Goal: Task Accomplishment & Management: Use online tool/utility

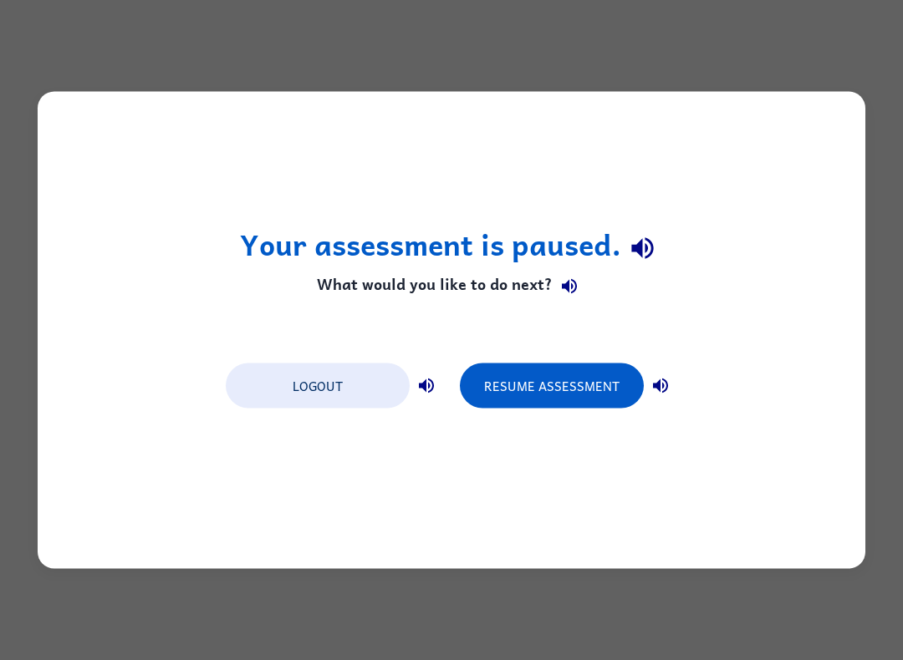
click at [594, 373] on button "Resume Assessment" at bounding box center [552, 386] width 184 height 45
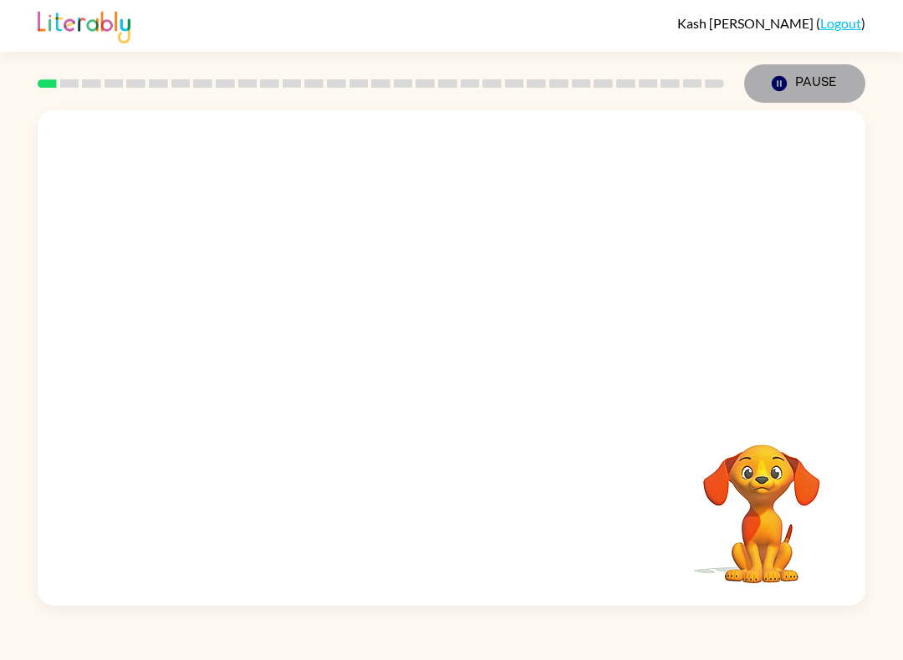
click at [819, 91] on button "Pause Pause" at bounding box center [804, 83] width 121 height 38
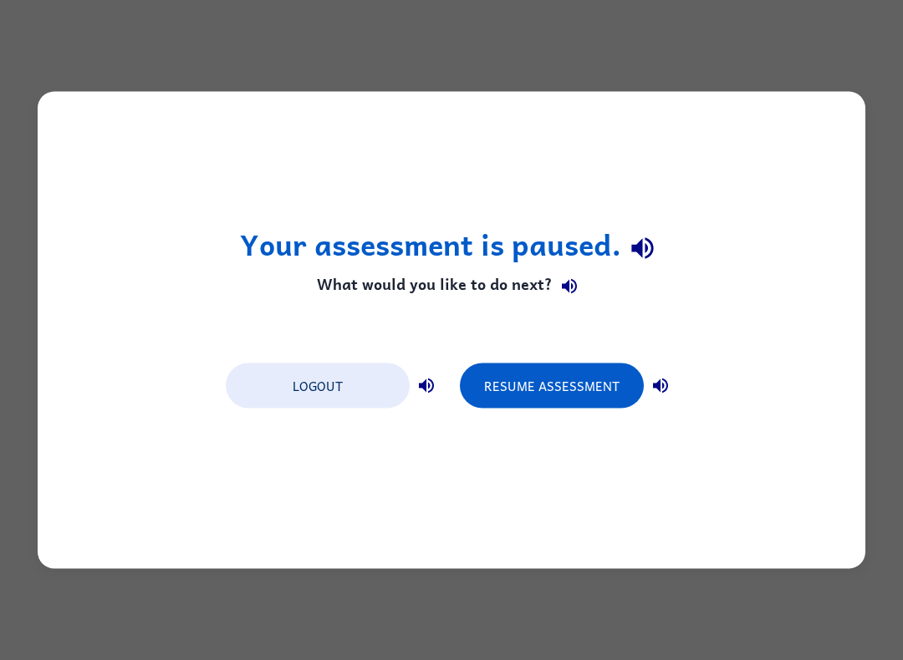
click at [330, 380] on button "Logout" at bounding box center [318, 386] width 184 height 45
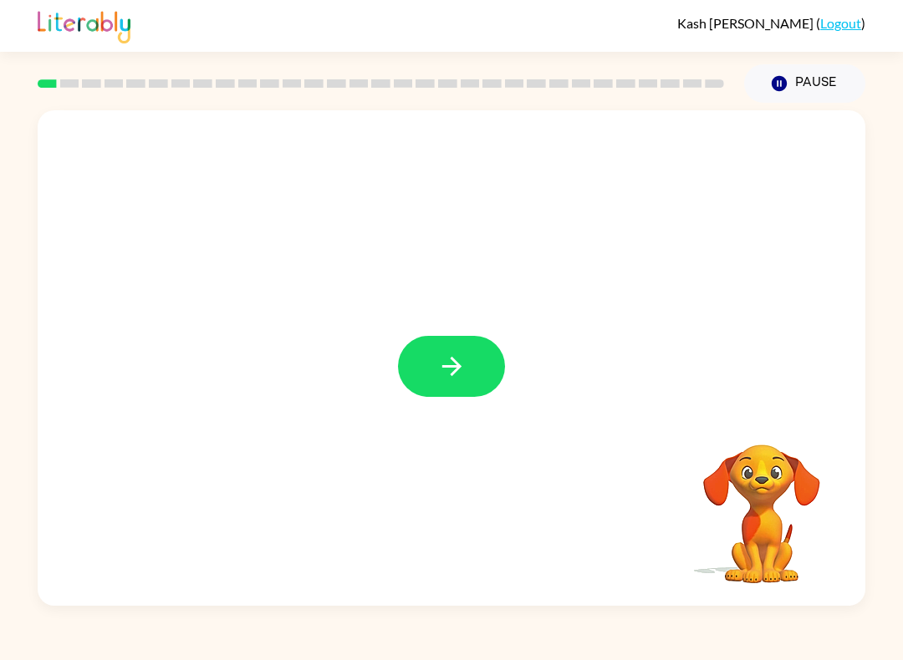
click at [475, 346] on button "button" at bounding box center [451, 366] width 107 height 61
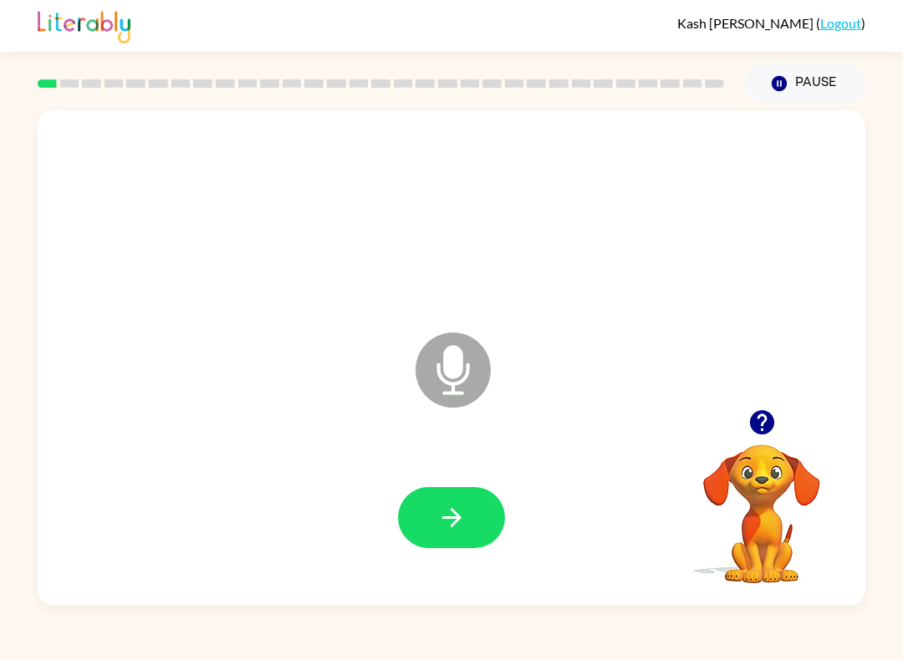
click at [469, 548] on button "button" at bounding box center [451, 517] width 107 height 61
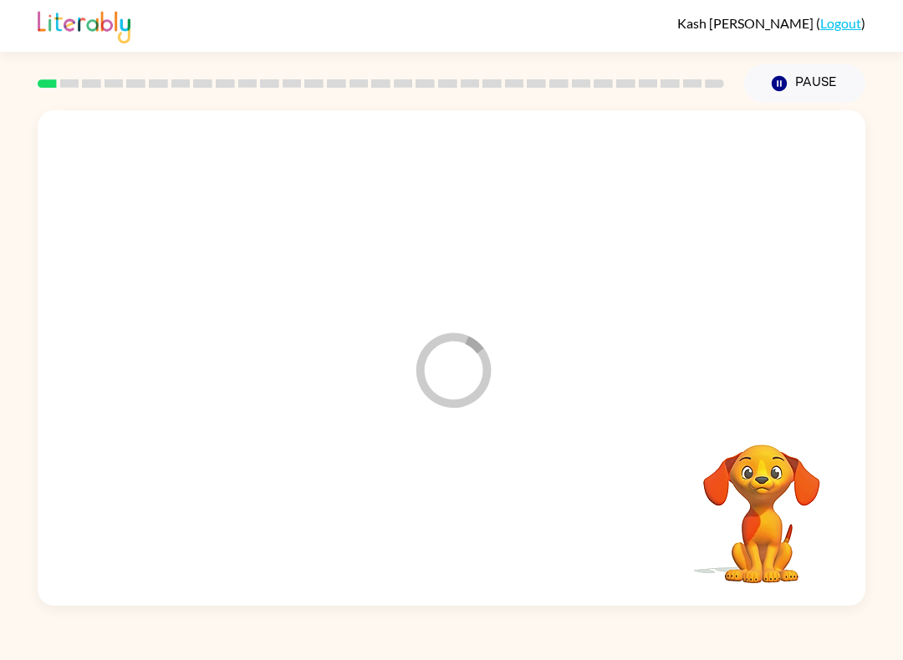
click at [477, 555] on div at bounding box center [451, 517] width 794 height 143
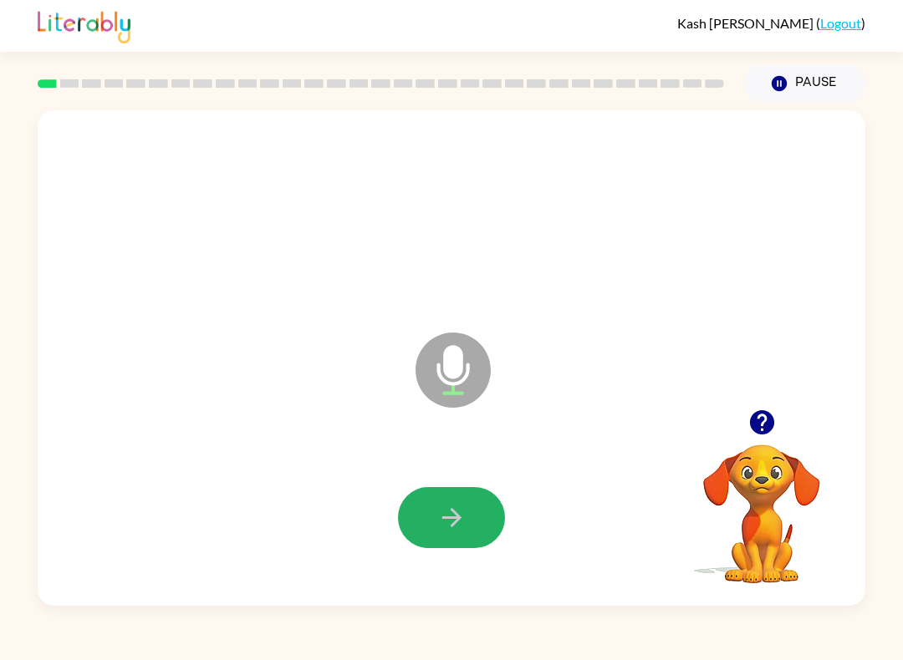
click at [469, 523] on button "button" at bounding box center [451, 517] width 107 height 61
click at [736, 440] on div at bounding box center [761, 422] width 167 height 43
click at [758, 422] on icon "button" at bounding box center [761, 422] width 24 height 24
click at [433, 508] on button "button" at bounding box center [451, 517] width 107 height 61
click at [758, 422] on icon "button" at bounding box center [761, 422] width 24 height 24
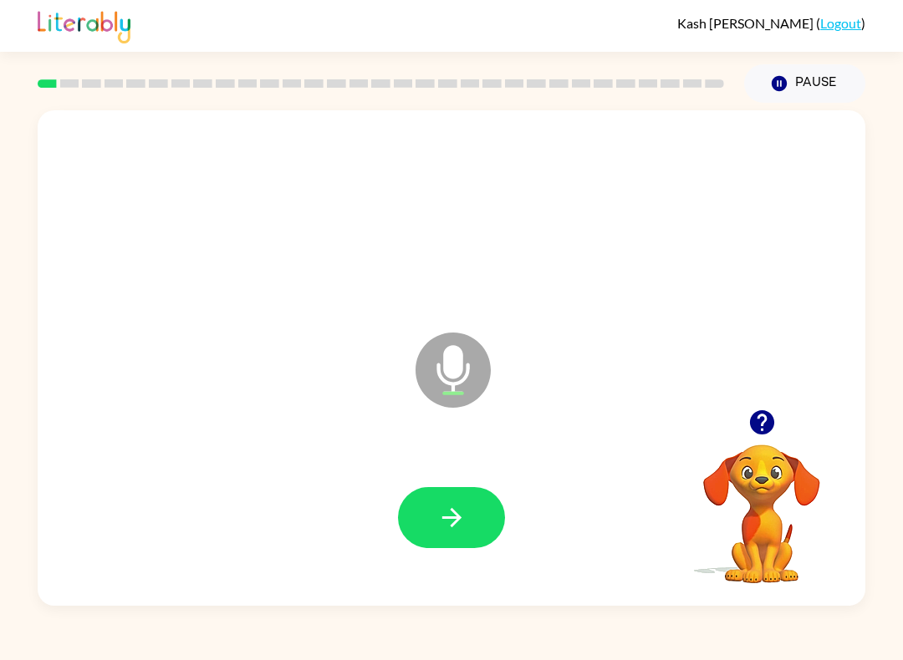
click at [438, 531] on icon "button" at bounding box center [451, 517] width 29 height 29
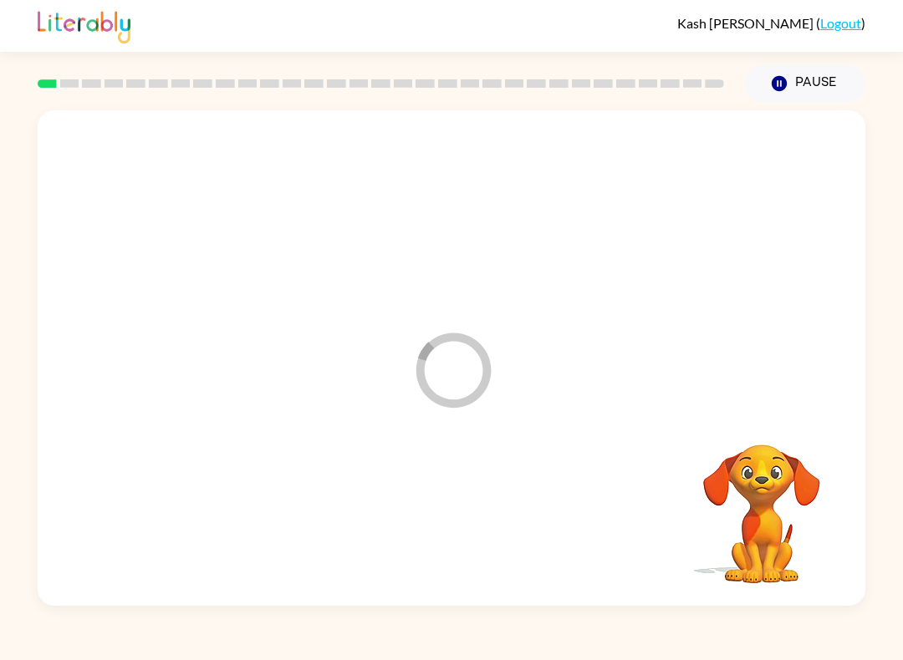
click at [432, 523] on div at bounding box center [451, 517] width 794 height 143
click at [435, 528] on div at bounding box center [451, 517] width 794 height 143
click at [434, 528] on div at bounding box center [451, 517] width 107 height 61
click at [426, 531] on div at bounding box center [451, 517] width 107 height 61
click at [419, 526] on div at bounding box center [451, 517] width 107 height 61
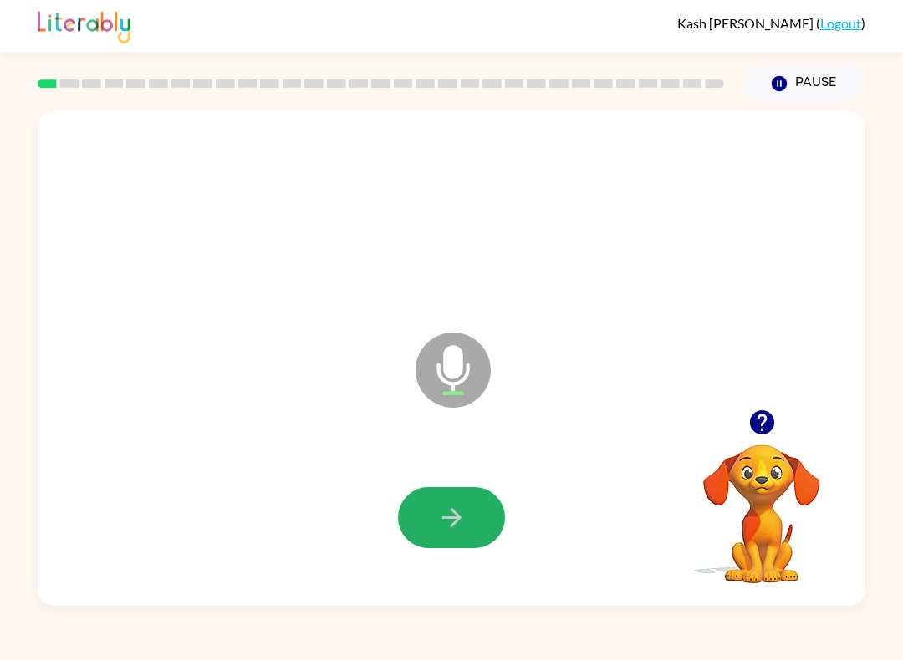
click at [448, 516] on icon "button" at bounding box center [451, 517] width 29 height 29
click at [459, 548] on button "button" at bounding box center [451, 517] width 107 height 61
click at [446, 558] on div at bounding box center [451, 517] width 794 height 143
click at [461, 523] on icon "button" at bounding box center [451, 517] width 29 height 29
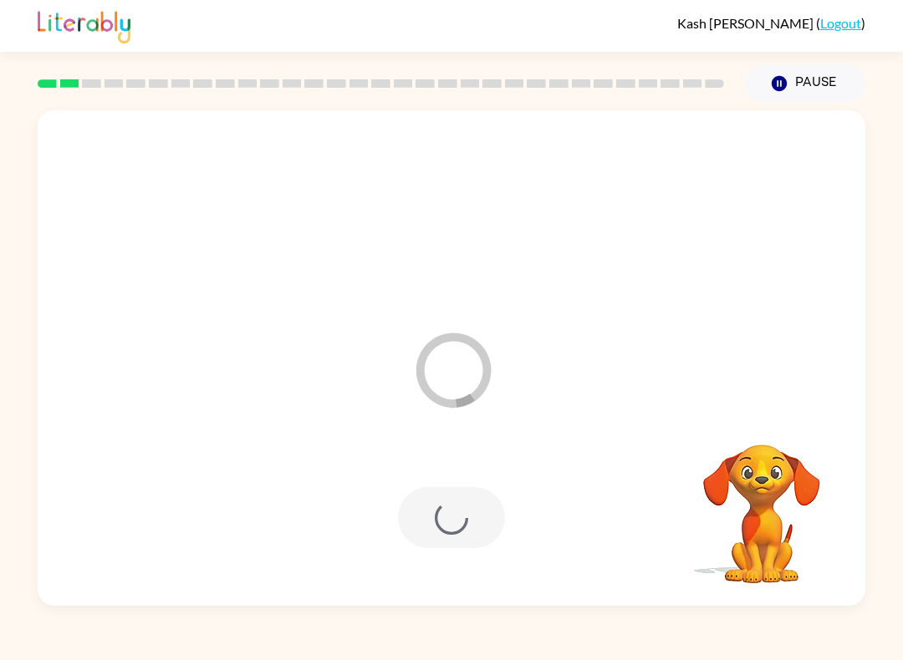
click at [437, 525] on div at bounding box center [451, 517] width 107 height 61
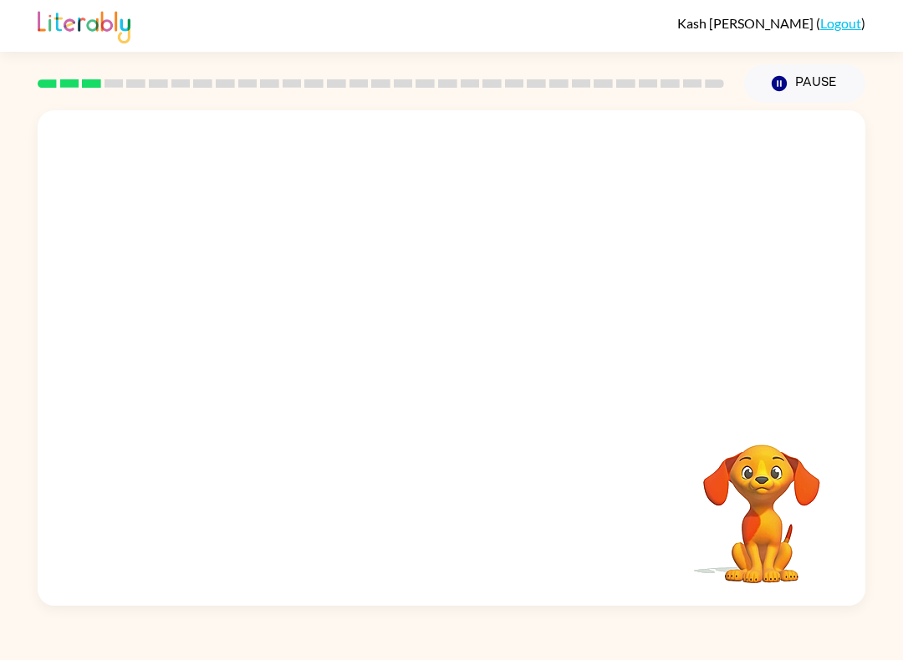
click at [405, 523] on div at bounding box center [451, 517] width 794 height 143
click at [730, 389] on div at bounding box center [452, 358] width 828 height 496
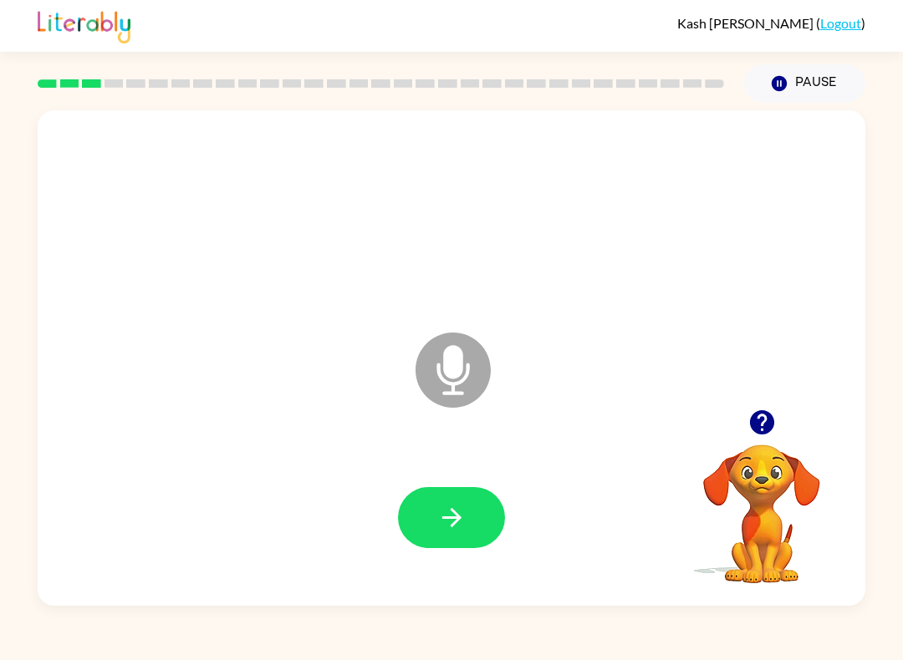
click at [742, 375] on div "Microphone The Microphone is here when it is your turn to talk" at bounding box center [452, 358] width 828 height 496
click at [729, 387] on div "Microphone The Microphone is here when it is your turn to talk" at bounding box center [452, 358] width 828 height 496
click at [689, 391] on div "Microphone The Microphone is here when it is your turn to talk" at bounding box center [452, 358] width 828 height 496
click at [778, 425] on button "button" at bounding box center [762, 422] width 43 height 43
click at [784, 451] on video "Your browser must support playing .mp4 files to use Literably. Please try using…" at bounding box center [761, 502] width 167 height 167
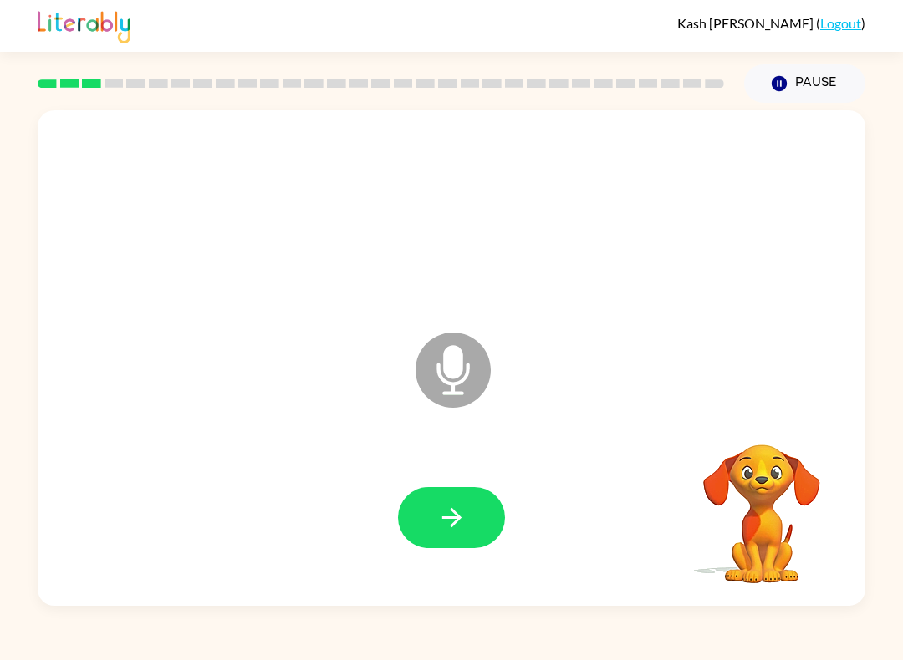
click at [803, 460] on video "Your browser must support playing .mp4 files to use Literably. Please try using…" at bounding box center [761, 502] width 167 height 167
click at [446, 537] on button "button" at bounding box center [451, 517] width 107 height 61
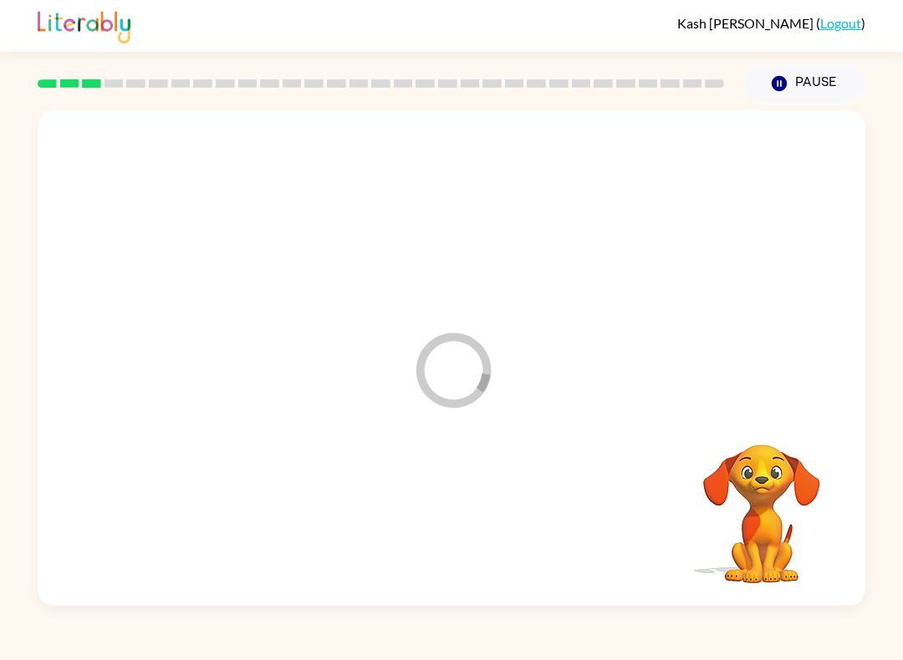
click at [446, 536] on div at bounding box center [451, 517] width 794 height 143
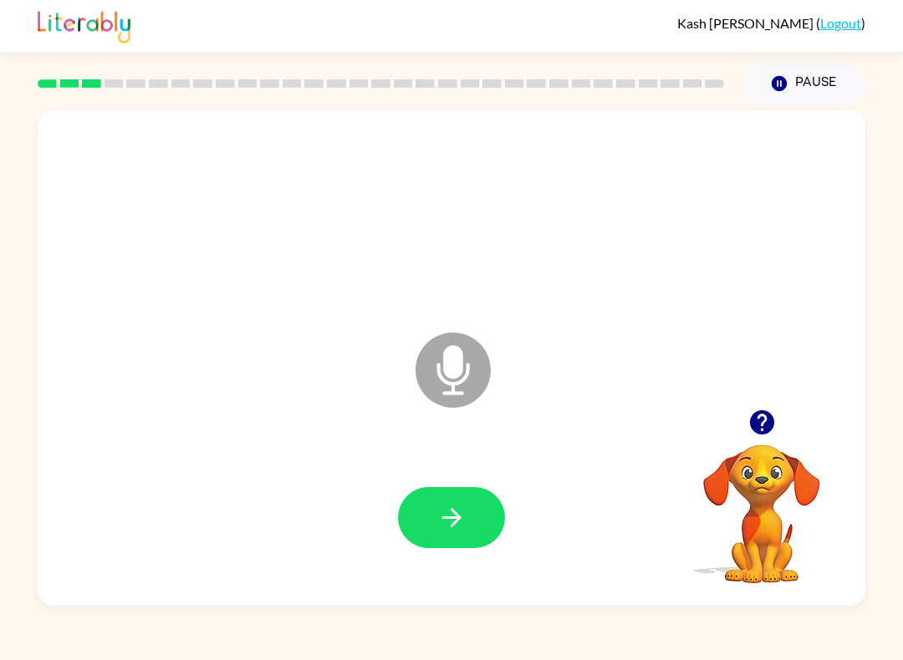
click at [498, 567] on div at bounding box center [451, 517] width 794 height 143
click at [493, 531] on button "button" at bounding box center [451, 517] width 107 height 61
click at [467, 533] on button "button" at bounding box center [451, 517] width 107 height 61
click at [451, 527] on icon "button" at bounding box center [450, 517] width 19 height 19
click at [450, 527] on div at bounding box center [451, 517] width 107 height 61
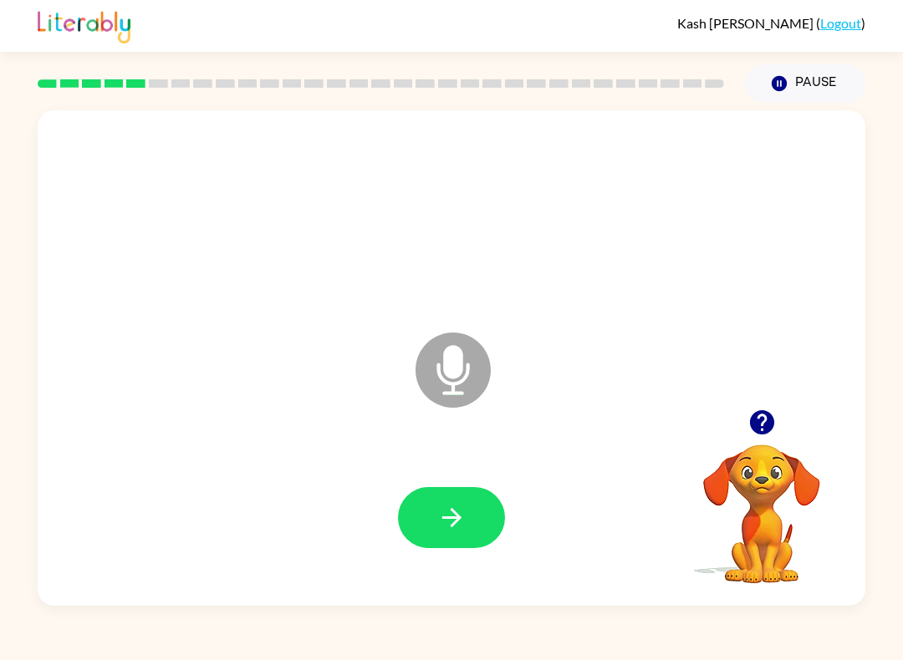
click at [778, 408] on div at bounding box center [761, 422] width 167 height 43
click at [775, 426] on icon "button" at bounding box center [761, 422] width 29 height 29
click at [431, 528] on button "button" at bounding box center [451, 517] width 107 height 61
click at [764, 411] on icon "button" at bounding box center [761, 422] width 29 height 29
click at [751, 444] on div at bounding box center [761, 422] width 167 height 43
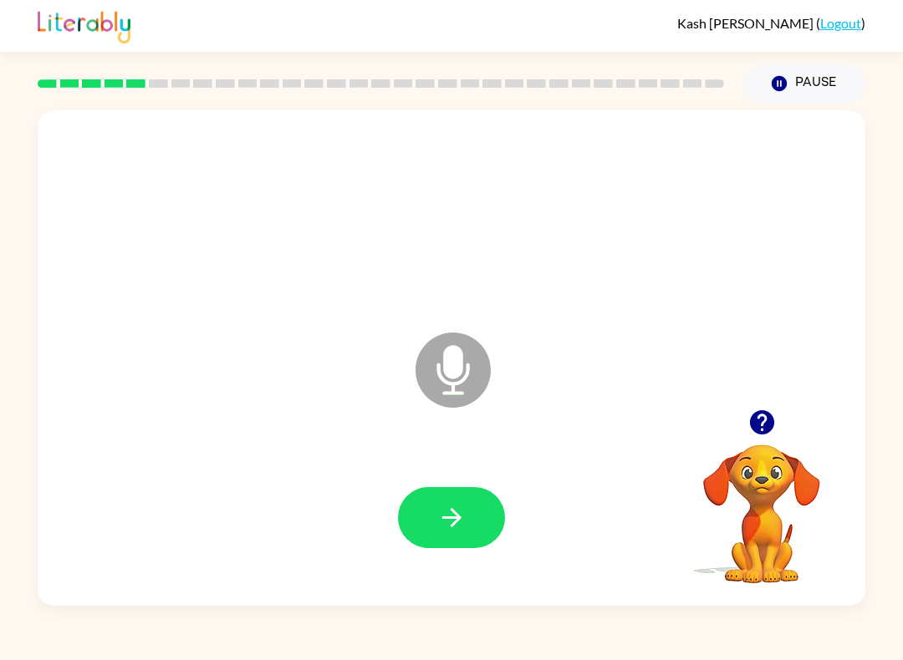
click at [778, 411] on button "button" at bounding box center [762, 422] width 43 height 43
click at [742, 425] on video "Your browser must support playing .mp4 files to use Literably. Please try using…" at bounding box center [761, 502] width 167 height 167
click at [488, 540] on button "button" at bounding box center [451, 517] width 107 height 61
click at [463, 516] on icon "button" at bounding box center [451, 517] width 29 height 29
click at [466, 541] on button "button" at bounding box center [451, 517] width 107 height 61
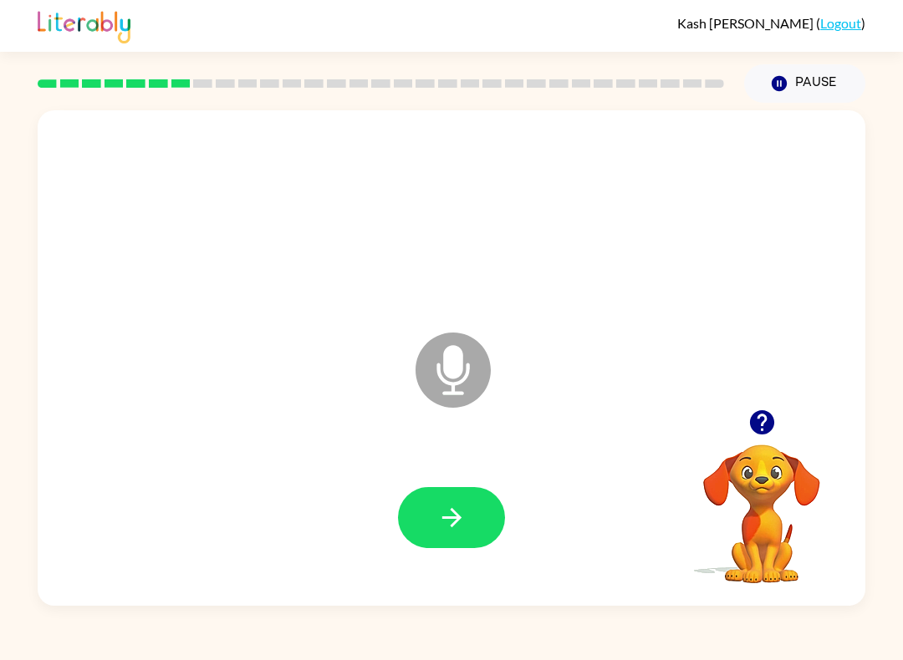
click at [461, 540] on button "button" at bounding box center [451, 517] width 107 height 61
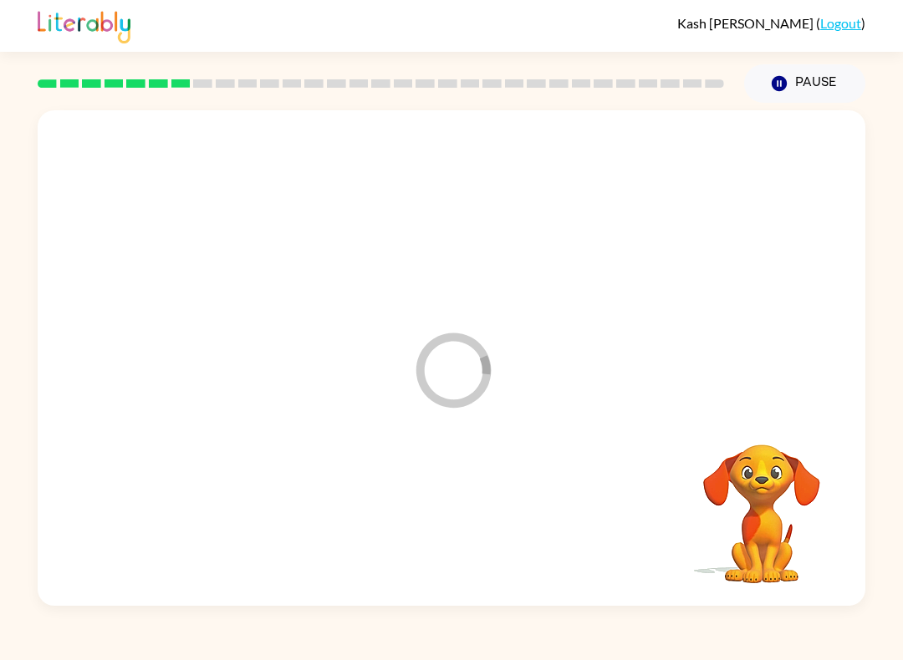
click at [461, 540] on div at bounding box center [451, 517] width 794 height 143
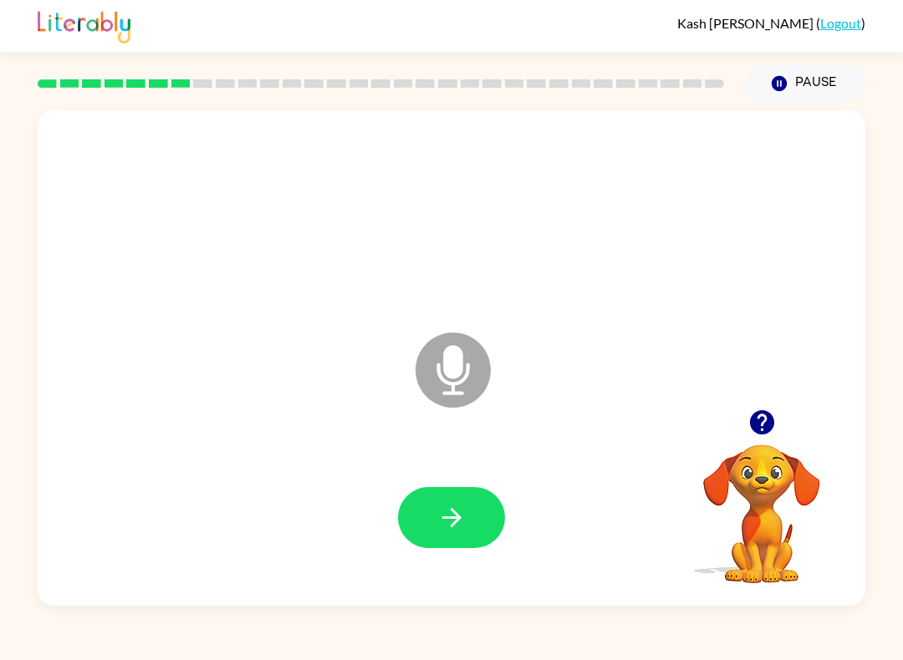
click at [778, 430] on button "button" at bounding box center [762, 422] width 43 height 43
click at [784, 435] on video "Your browser must support playing .mp4 files to use Literably. Please try using…" at bounding box center [761, 502] width 167 height 167
click at [772, 422] on video "Your browser must support playing .mp4 files to use Literably. Please try using…" at bounding box center [761, 502] width 167 height 167
click at [794, 429] on video "Your browser must support playing .mp4 files to use Literably. Please try using…" at bounding box center [761, 502] width 167 height 167
click at [458, 524] on icon "button" at bounding box center [451, 517] width 29 height 29
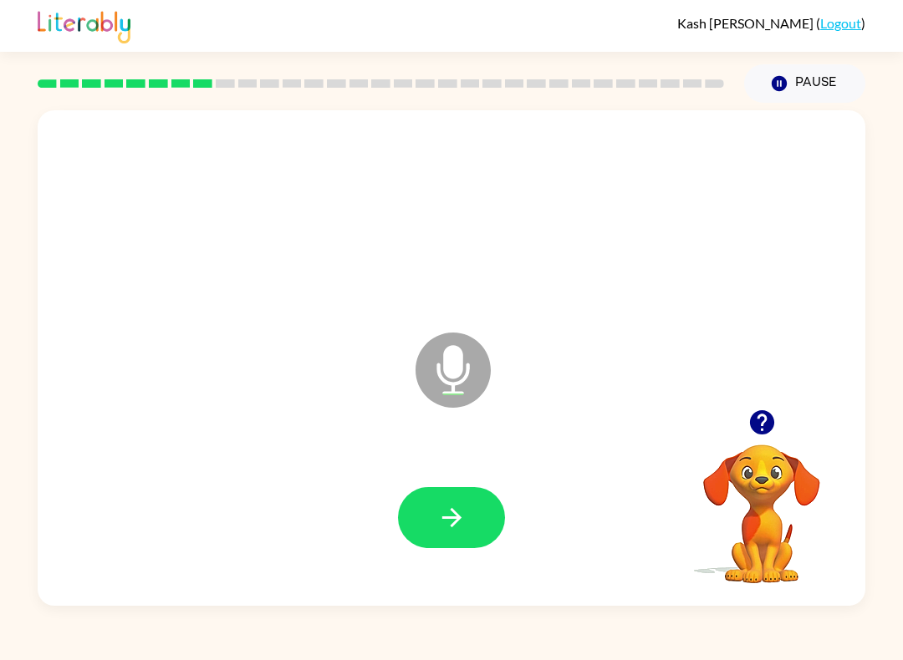
click at [449, 515] on icon "button" at bounding box center [451, 517] width 29 height 29
click at [448, 514] on div at bounding box center [451, 517] width 107 height 61
click at [485, 493] on div at bounding box center [451, 517] width 107 height 61
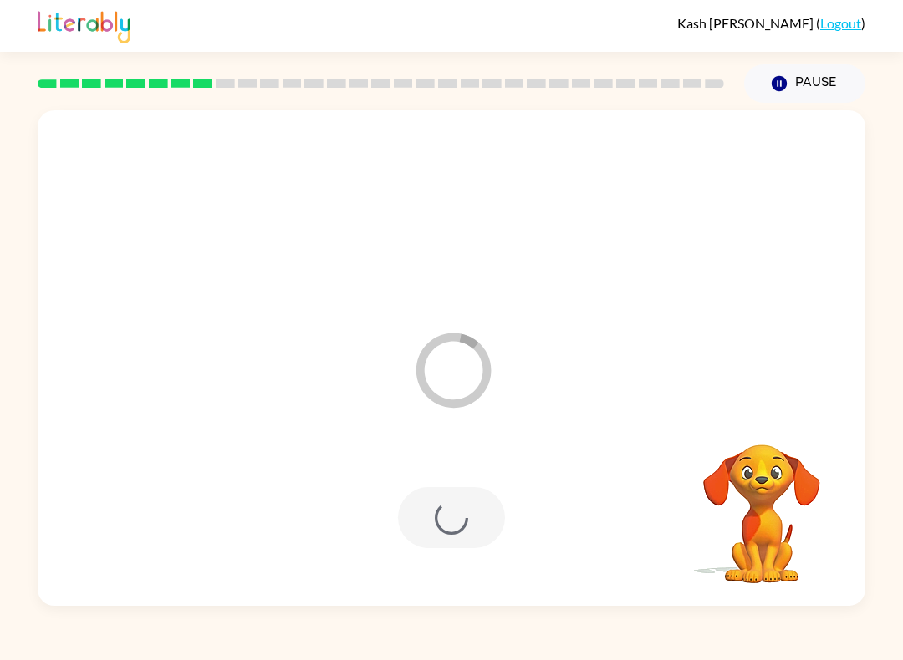
click at [465, 512] on div at bounding box center [451, 517] width 107 height 61
click at [788, 421] on video "Your browser must support playing .mp4 files to use Literably. Please try using…" at bounding box center [761, 502] width 167 height 167
click at [828, 432] on video "Your browser must support playing .mp4 files to use Literably. Please try using…" at bounding box center [761, 502] width 167 height 167
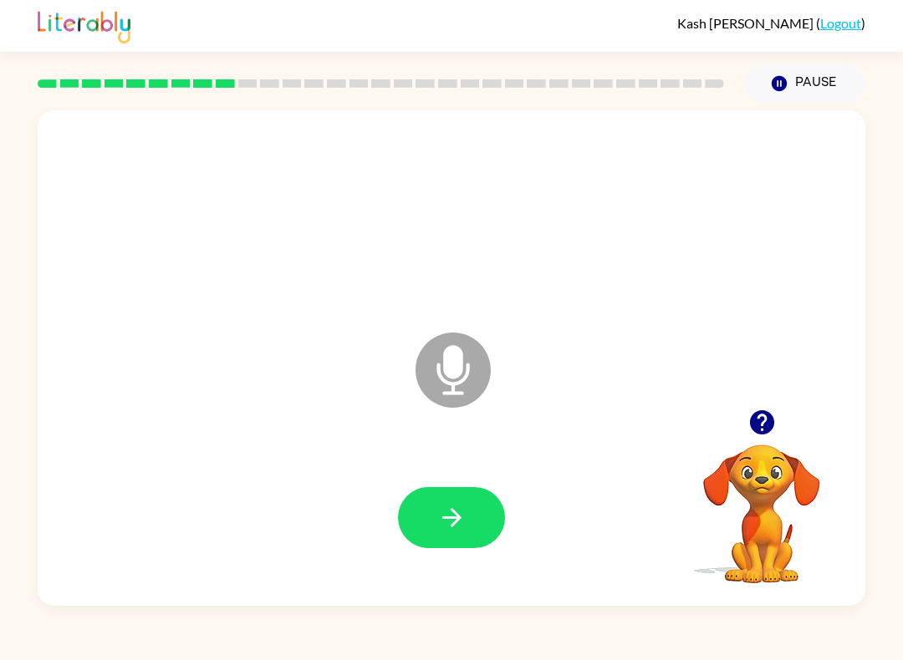
click at [411, 522] on button "button" at bounding box center [451, 517] width 107 height 61
click at [393, 533] on div at bounding box center [451, 517] width 794 height 143
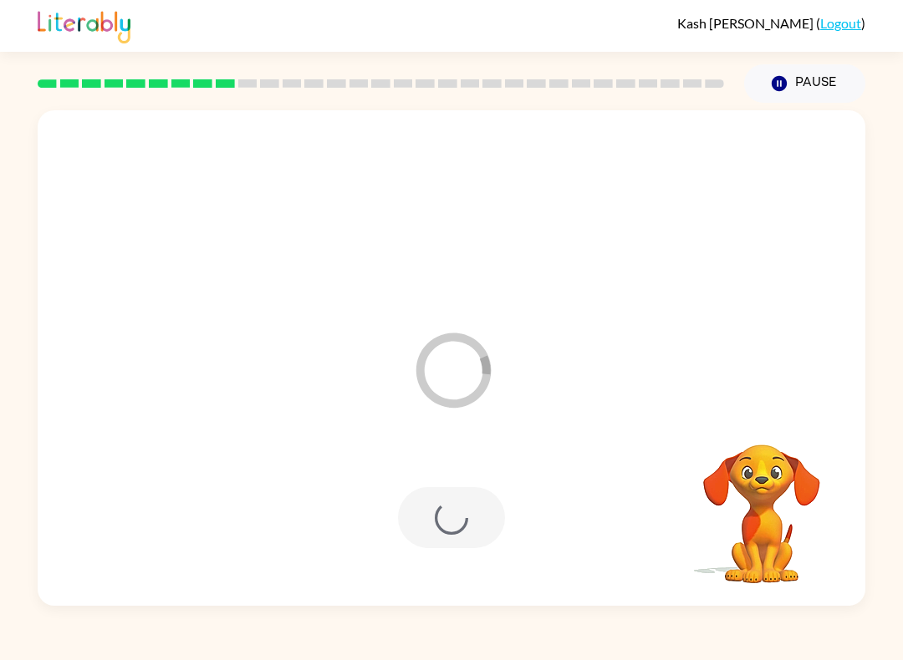
click at [406, 564] on div at bounding box center [451, 517] width 794 height 143
click at [411, 552] on div at bounding box center [451, 517] width 794 height 143
click at [441, 538] on div at bounding box center [451, 517] width 107 height 61
click at [465, 529] on div at bounding box center [451, 517] width 107 height 61
click at [469, 524] on button "button" at bounding box center [451, 517] width 107 height 61
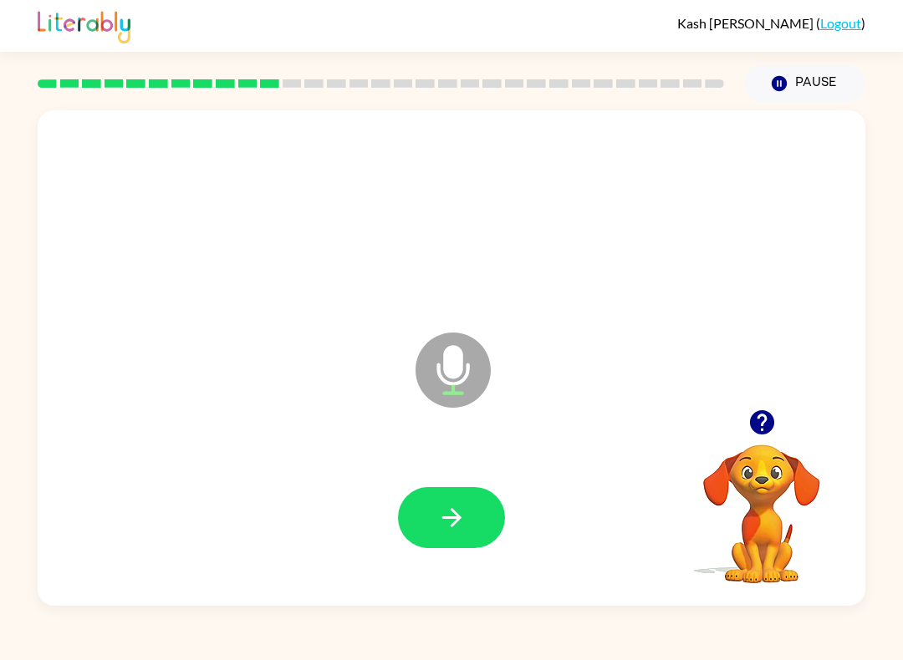
click at [459, 524] on icon "button" at bounding box center [451, 517] width 29 height 29
click at [472, 537] on button "button" at bounding box center [451, 517] width 107 height 61
click at [472, 533] on div at bounding box center [451, 517] width 107 height 61
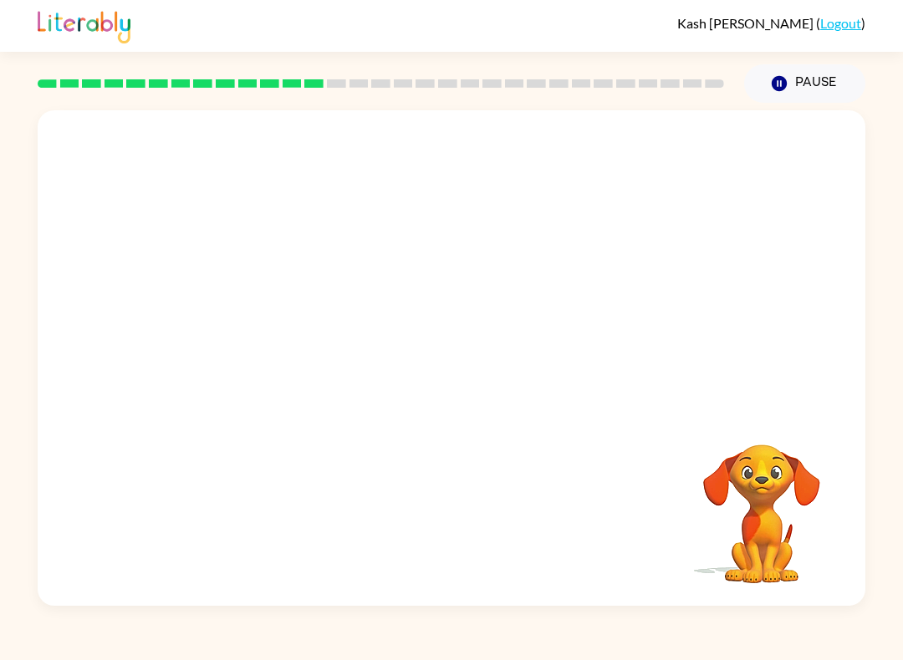
click at [401, 107] on div at bounding box center [381, 83] width 706 height 59
click at [503, 108] on div at bounding box center [381, 83] width 706 height 59
click at [688, 109] on div at bounding box center [381, 83] width 706 height 59
click at [724, 100] on div at bounding box center [381, 83] width 706 height 59
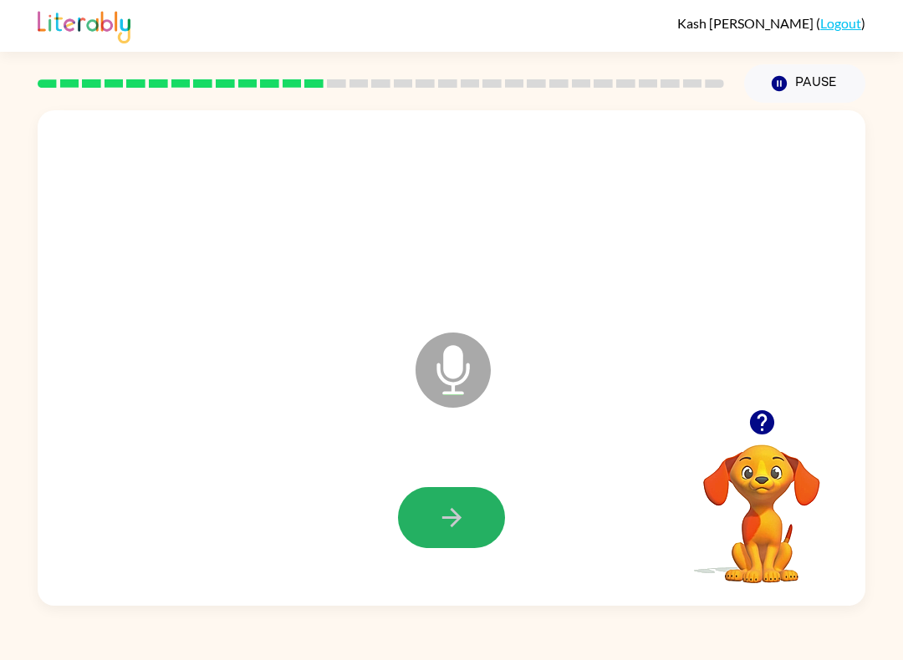
click at [441, 528] on icon "button" at bounding box center [451, 517] width 29 height 29
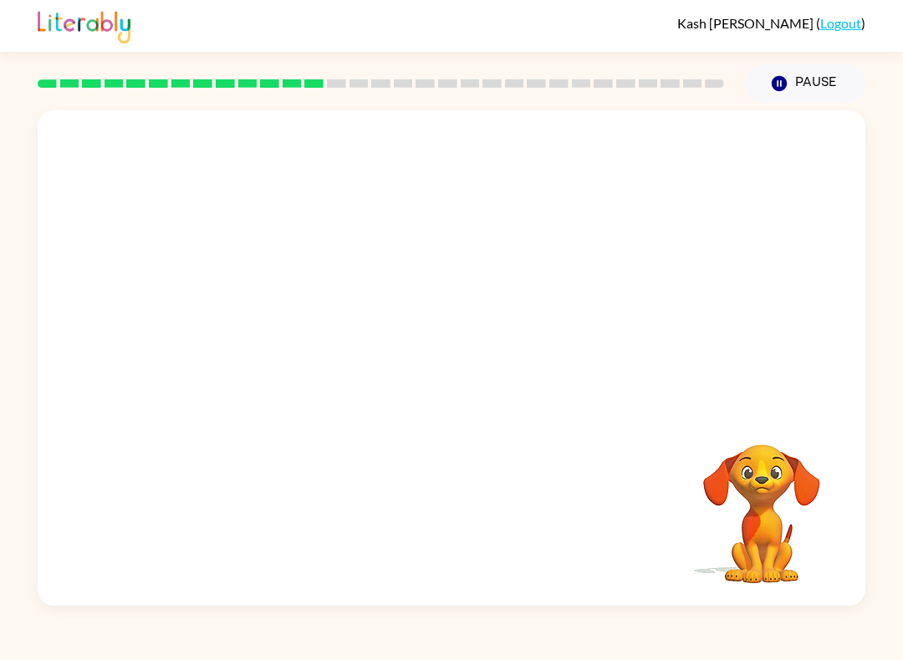
click at [440, 523] on div "Your browser must support playing .mp4 files to use Literably. Please try using…" at bounding box center [452, 358] width 828 height 496
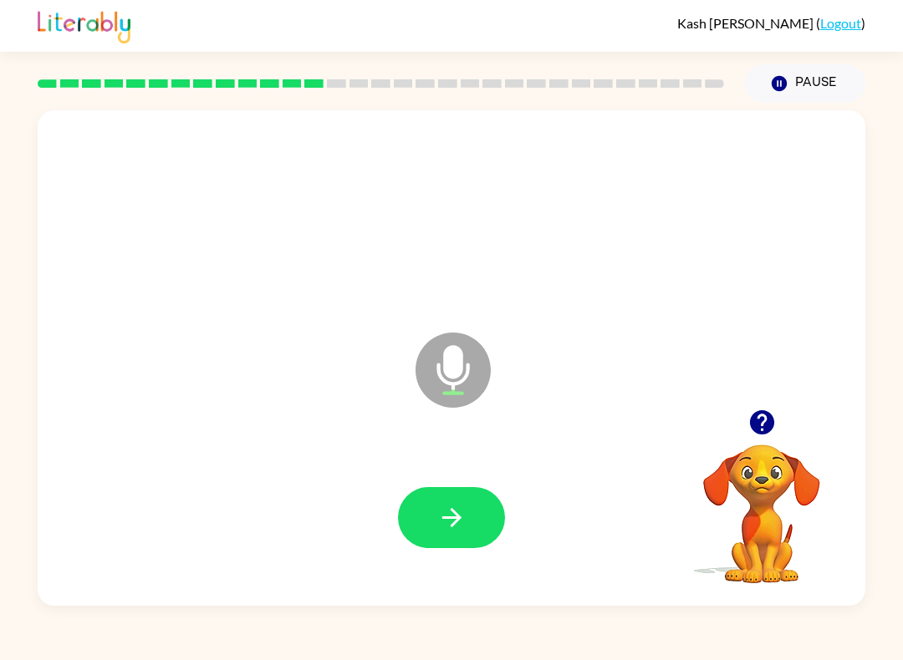
click at [467, 538] on button "button" at bounding box center [451, 517] width 107 height 61
click at [426, 563] on div at bounding box center [451, 517] width 794 height 143
click at [451, 532] on icon "button" at bounding box center [451, 517] width 29 height 29
click at [453, 513] on icon "button" at bounding box center [450, 517] width 19 height 19
click at [441, 519] on icon "button" at bounding box center [451, 517] width 29 height 29
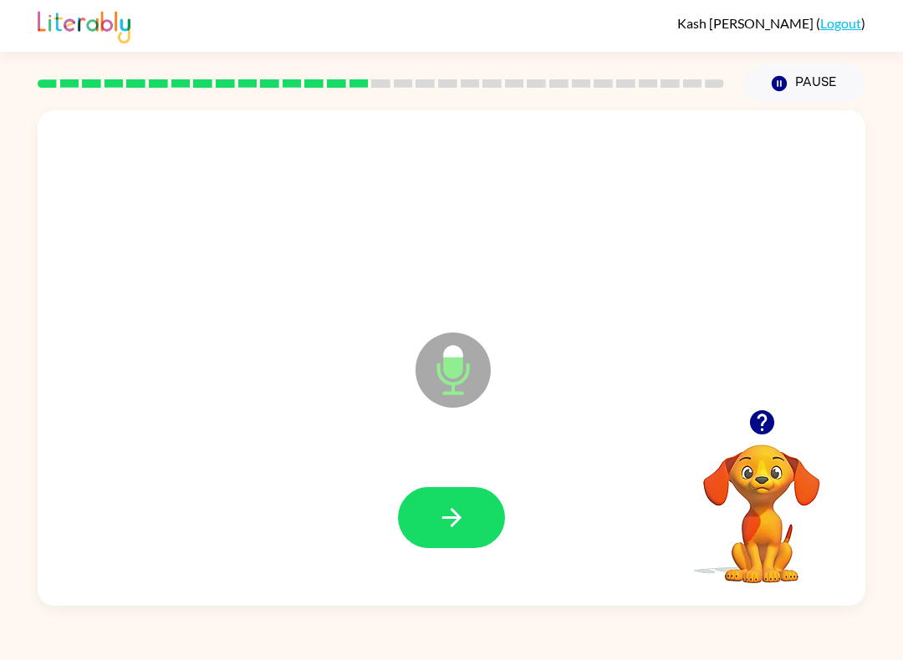
click at [455, 544] on button "button" at bounding box center [451, 517] width 107 height 61
click at [487, 586] on div at bounding box center [451, 517] width 794 height 143
click at [463, 559] on div at bounding box center [451, 517] width 794 height 143
click at [478, 521] on button "button" at bounding box center [451, 517] width 107 height 61
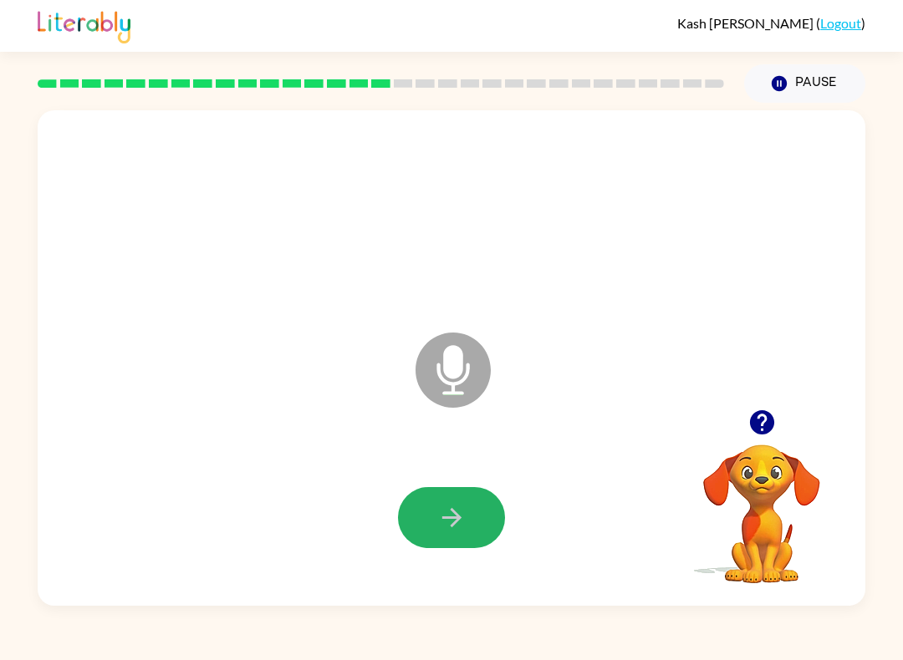
click at [451, 538] on button "button" at bounding box center [451, 517] width 107 height 61
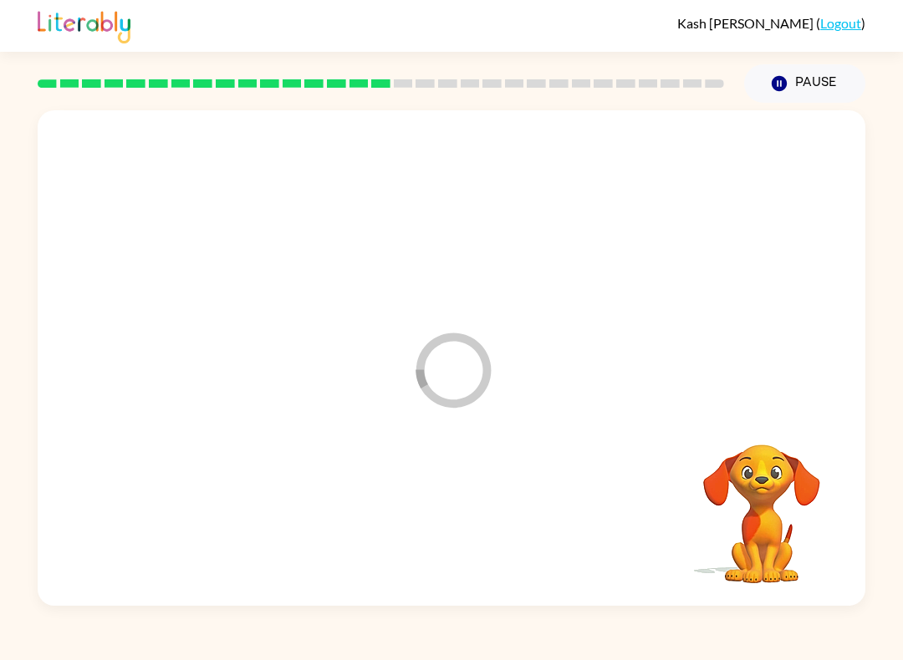
click at [432, 528] on div at bounding box center [451, 517] width 794 height 143
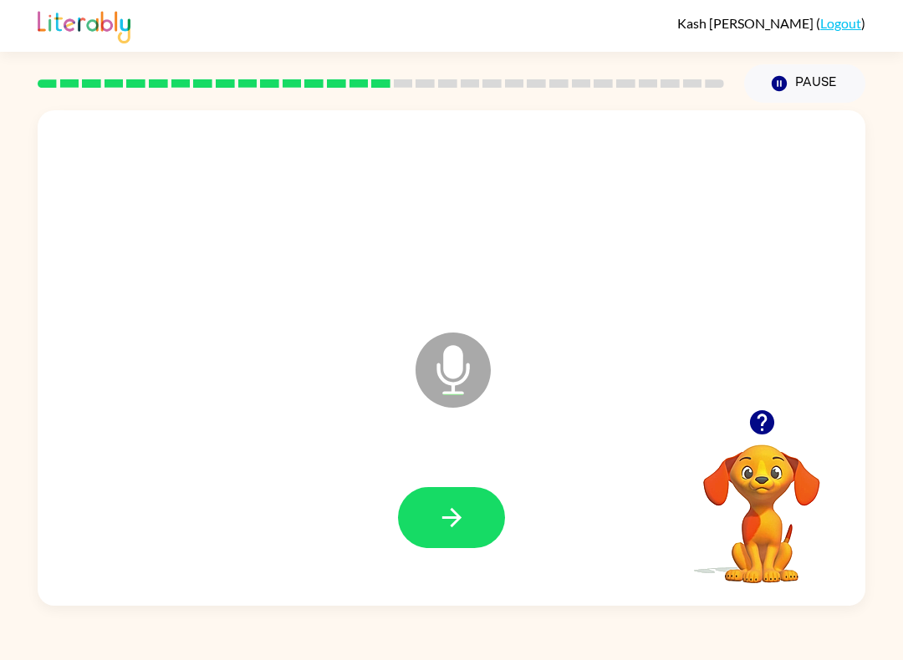
click at [452, 526] on icon "button" at bounding box center [450, 517] width 19 height 19
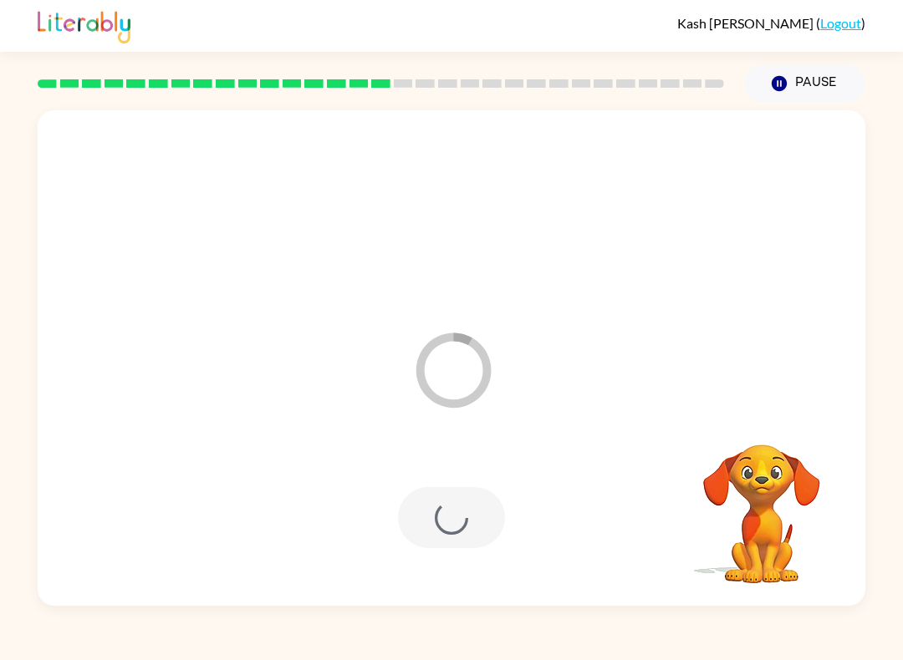
click at [447, 529] on div at bounding box center [451, 517] width 107 height 61
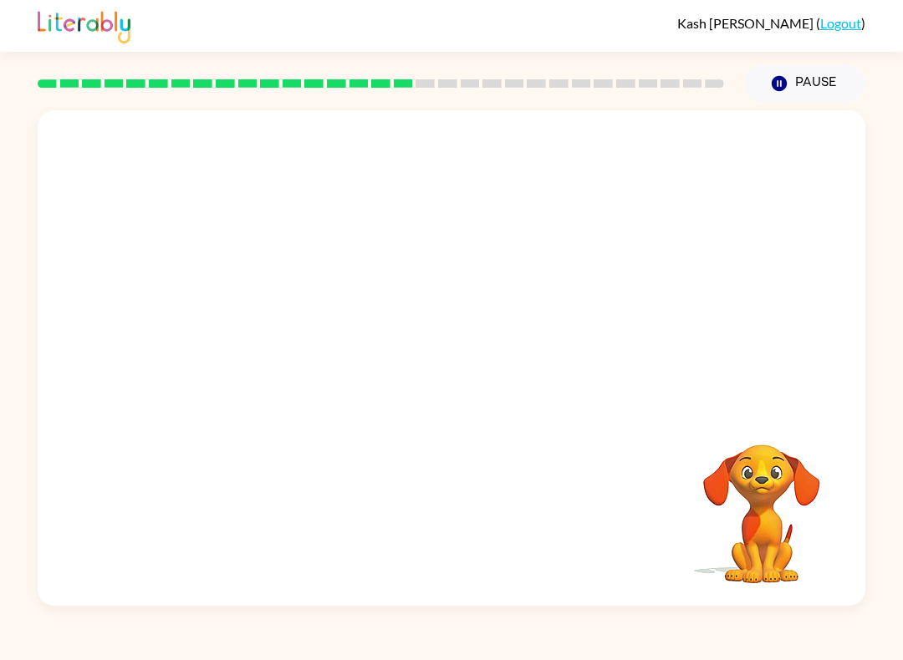
click at [426, 538] on div at bounding box center [451, 517] width 794 height 143
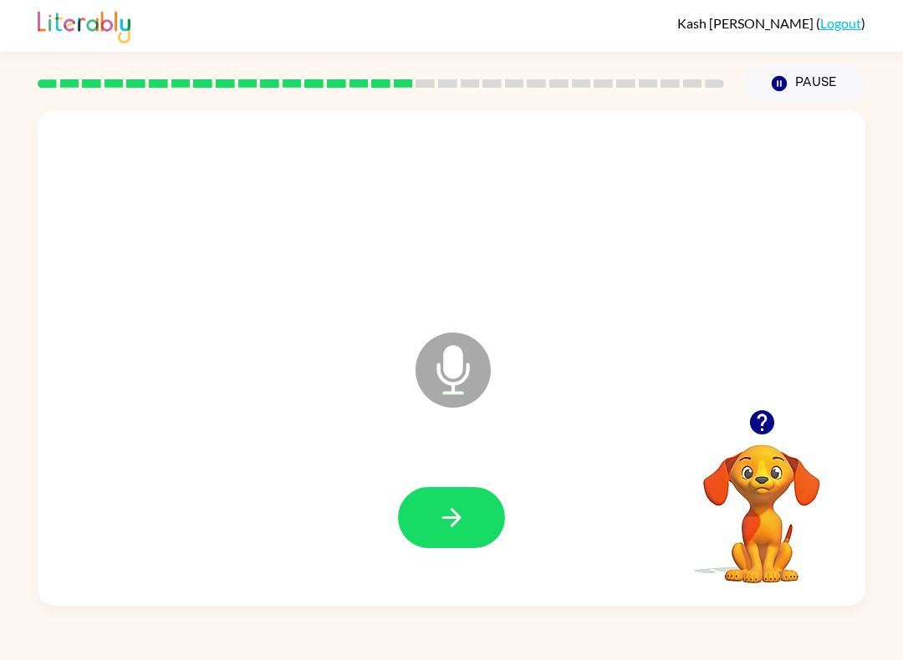
click at [429, 547] on button "button" at bounding box center [451, 517] width 107 height 61
click at [477, 563] on div at bounding box center [451, 517] width 794 height 143
click at [433, 565] on div at bounding box center [451, 517] width 794 height 143
click at [450, 523] on icon "button" at bounding box center [451, 517] width 29 height 29
click at [426, 516] on button "button" at bounding box center [451, 517] width 107 height 61
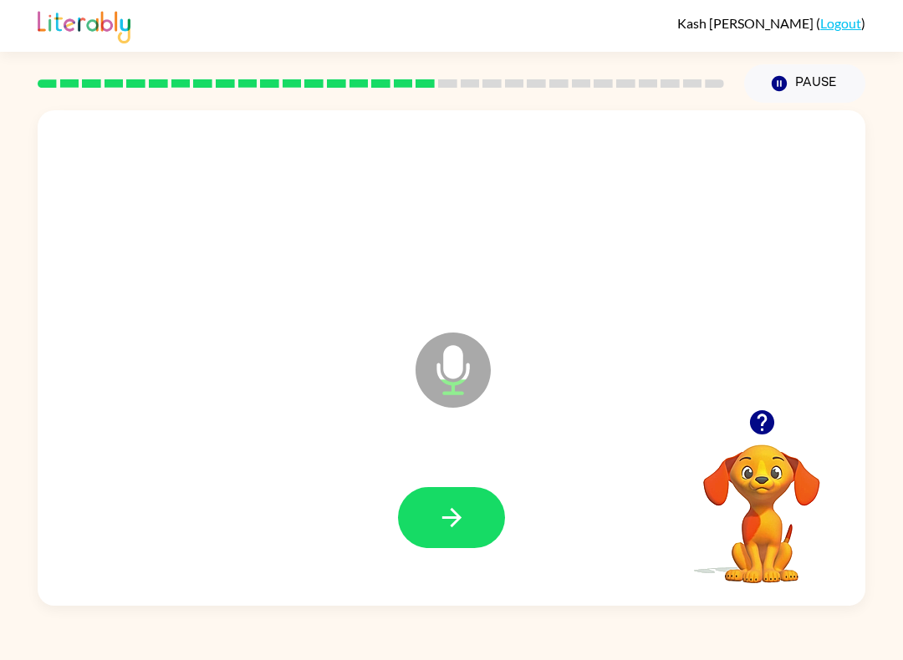
click at [444, 540] on button "button" at bounding box center [451, 517] width 107 height 61
click at [444, 540] on div at bounding box center [451, 517] width 107 height 61
click at [451, 534] on div at bounding box center [451, 517] width 107 height 61
click at [830, 421] on div at bounding box center [761, 422] width 167 height 43
click at [775, 430] on icon "button" at bounding box center [761, 422] width 29 height 29
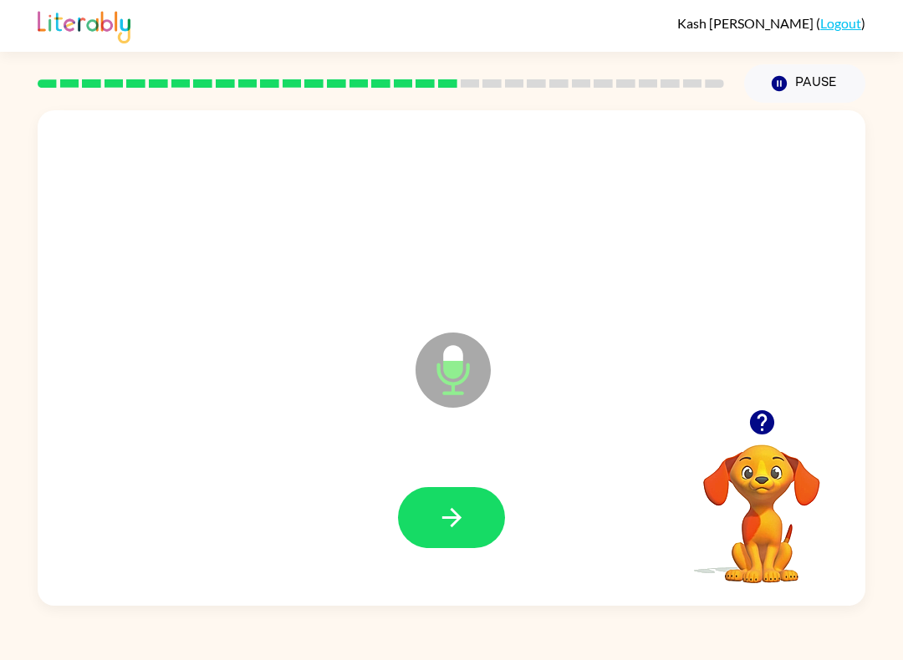
click at [463, 502] on button "button" at bounding box center [451, 517] width 107 height 61
click at [443, 560] on div at bounding box center [451, 517] width 794 height 143
click at [475, 529] on button "button" at bounding box center [451, 517] width 107 height 61
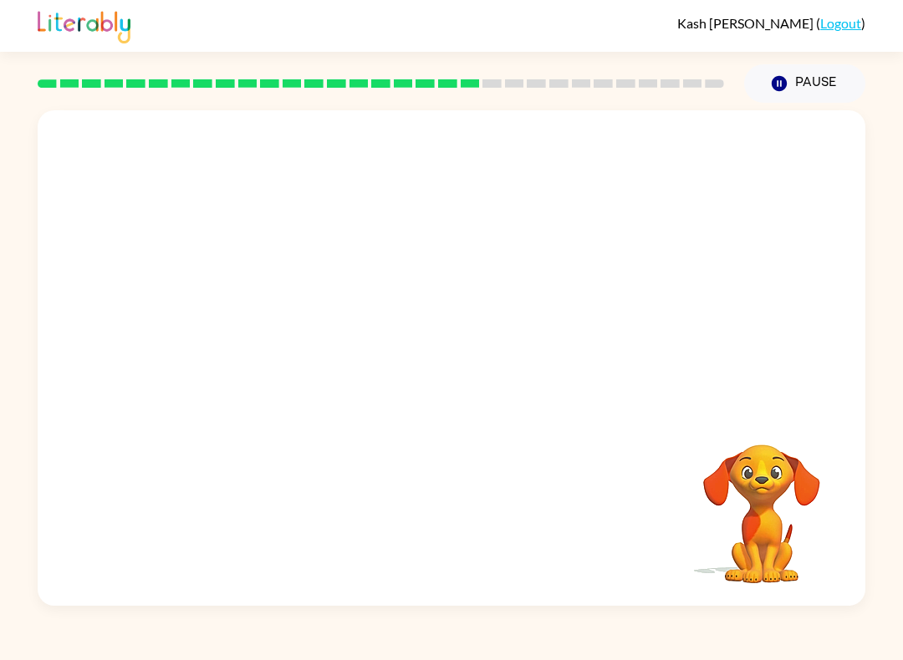
click at [519, 558] on div at bounding box center [451, 517] width 794 height 143
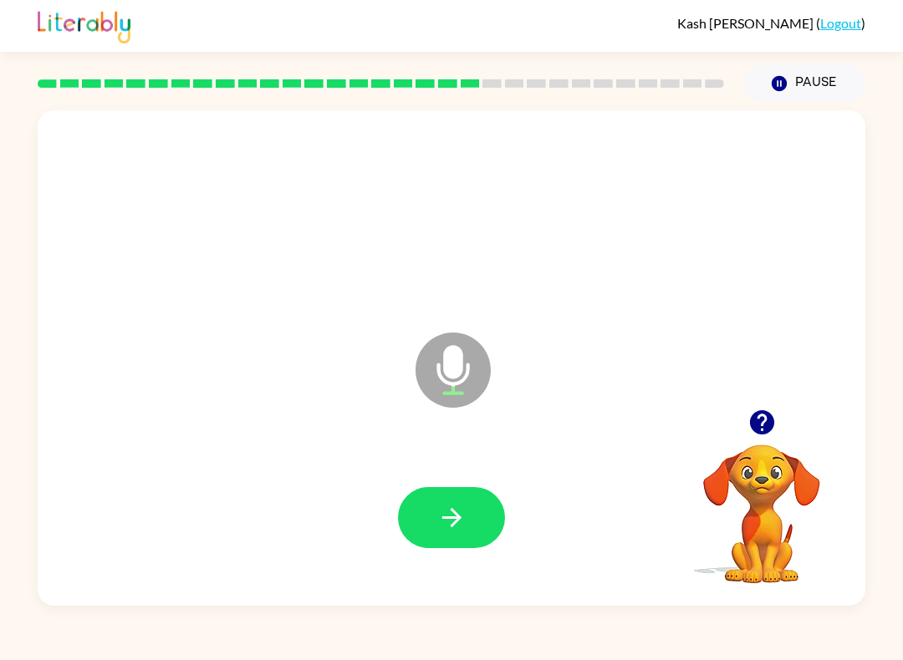
click at [485, 103] on div at bounding box center [381, 83] width 706 height 59
click at [523, 115] on div "Microphone The Microphone is here when it is your turn to talk" at bounding box center [452, 358] width 828 height 496
click at [551, 107] on div at bounding box center [381, 83] width 706 height 59
click at [656, 117] on div "Microphone The Microphone is here when it is your turn to talk" at bounding box center [452, 358] width 828 height 496
click at [682, 107] on div at bounding box center [381, 83] width 706 height 59
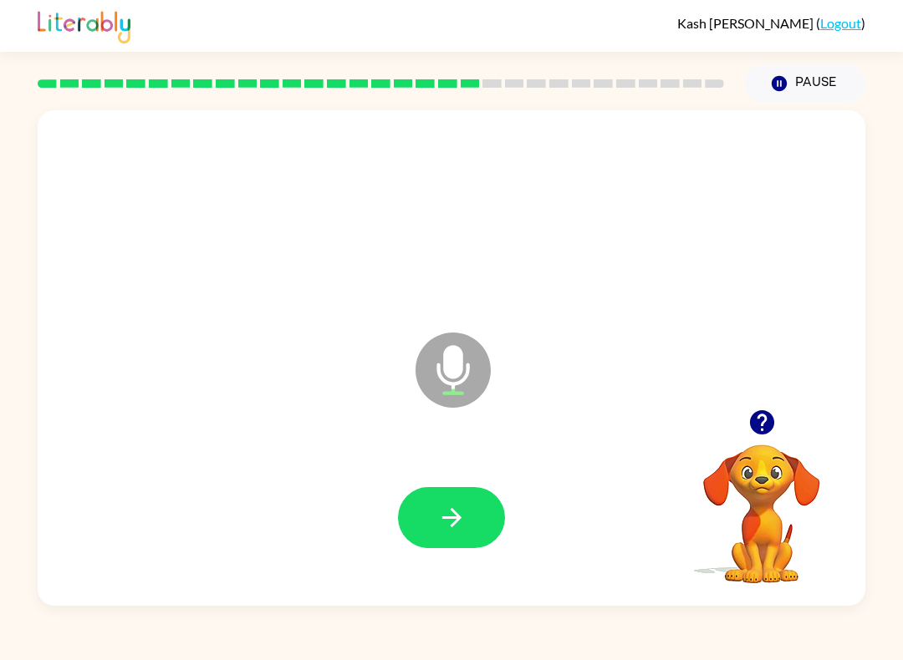
click at [721, 105] on div at bounding box center [381, 83] width 706 height 59
click at [751, 377] on div "Microphone The Microphone is here when it is your turn to talk" at bounding box center [452, 358] width 828 height 496
click at [762, 419] on icon "button" at bounding box center [761, 422] width 24 height 24
click at [440, 533] on button "button" at bounding box center [451, 517] width 107 height 61
click at [463, 561] on div at bounding box center [451, 517] width 794 height 143
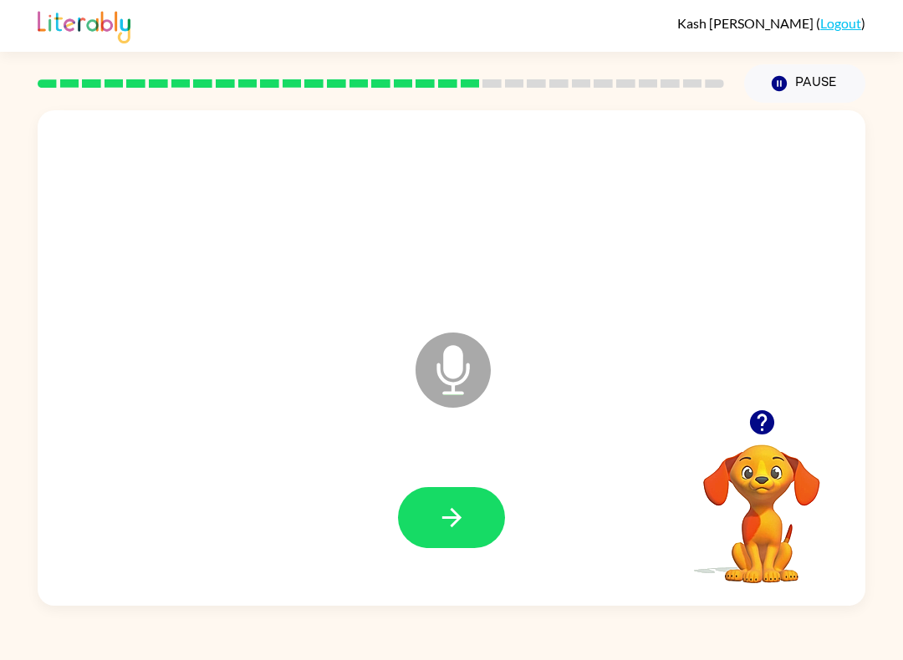
click at [479, 526] on button "button" at bounding box center [451, 517] width 107 height 61
click at [488, 497] on button "button" at bounding box center [451, 517] width 107 height 61
click at [463, 483] on div at bounding box center [451, 517] width 794 height 143
click at [462, 525] on icon "button" at bounding box center [451, 517] width 29 height 29
click at [464, 524] on icon "button" at bounding box center [451, 517] width 29 height 29
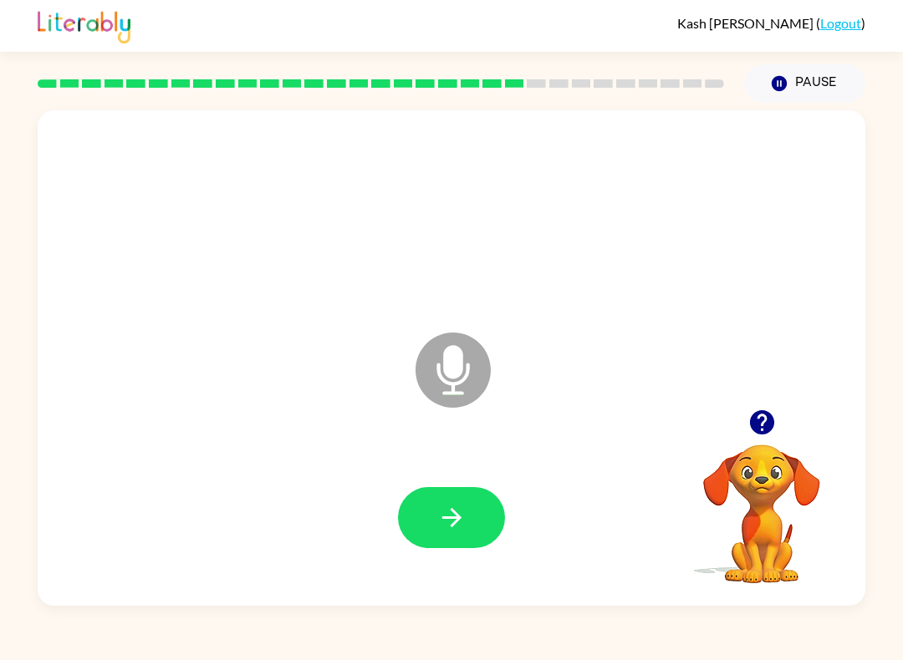
click at [472, 500] on button "button" at bounding box center [451, 517] width 107 height 61
click at [446, 540] on button "button" at bounding box center [451, 517] width 107 height 61
click at [445, 539] on div at bounding box center [451, 517] width 107 height 61
click at [456, 514] on icon "button" at bounding box center [450, 517] width 19 height 19
click at [457, 518] on icon "button" at bounding box center [450, 517] width 19 height 19
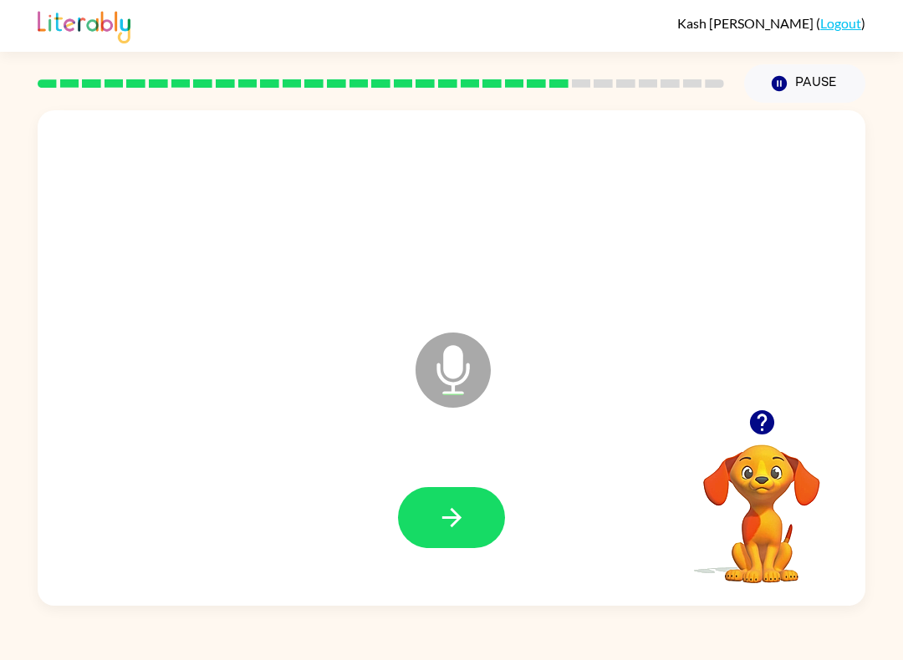
click at [436, 514] on button "button" at bounding box center [451, 517] width 107 height 61
click at [449, 502] on button "button" at bounding box center [451, 517] width 107 height 61
click at [451, 537] on button "button" at bounding box center [451, 517] width 107 height 61
click at [453, 519] on icon "button" at bounding box center [450, 517] width 19 height 19
click at [430, 533] on button "button" at bounding box center [451, 517] width 107 height 61
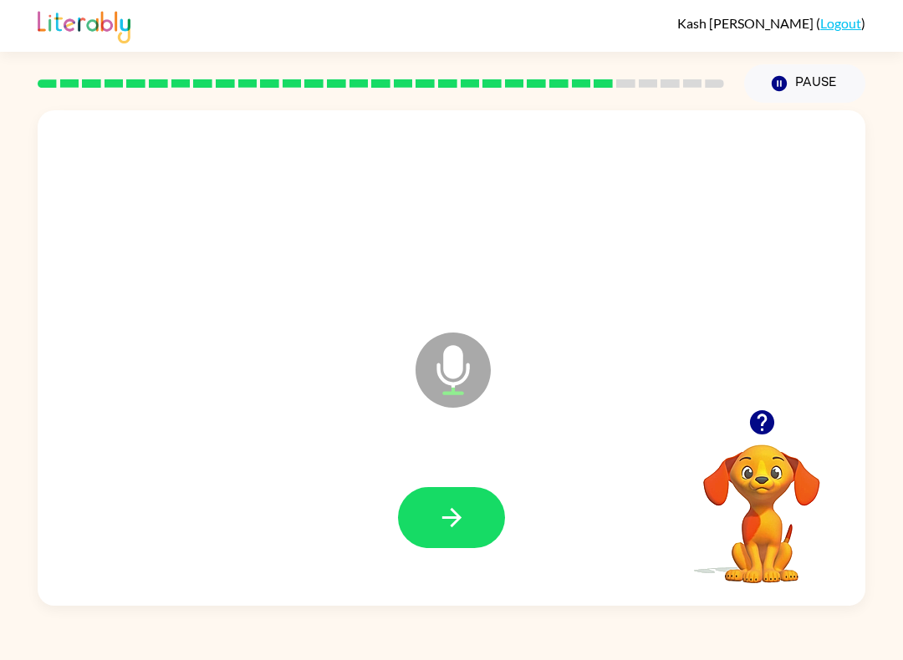
click at [460, 507] on icon "button" at bounding box center [451, 517] width 29 height 29
click at [458, 540] on button "button" at bounding box center [451, 517] width 107 height 61
click at [436, 533] on button "button" at bounding box center [451, 517] width 107 height 61
click at [484, 518] on button "button" at bounding box center [451, 517] width 107 height 61
click at [477, 508] on button "button" at bounding box center [451, 517] width 107 height 61
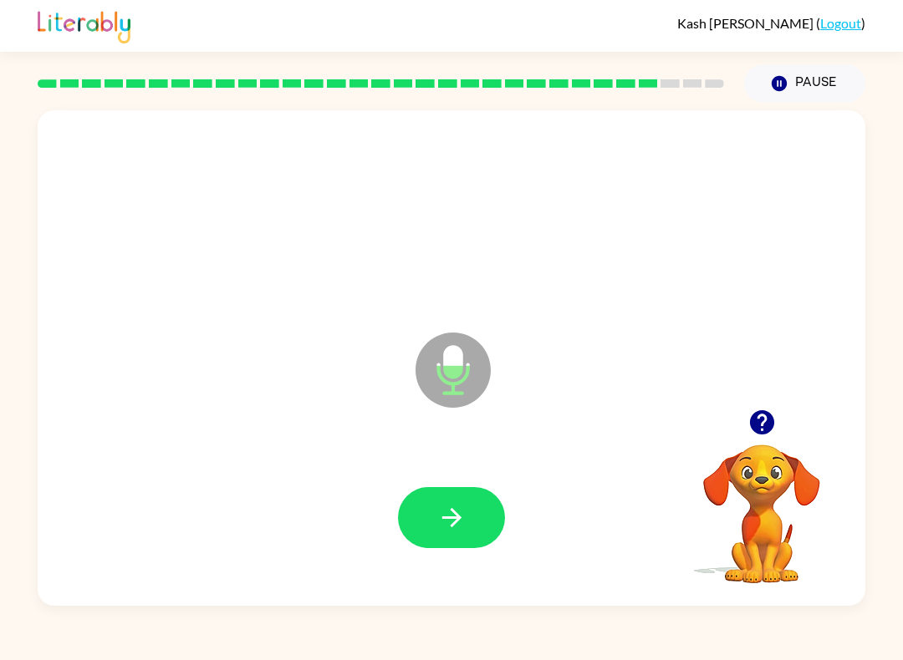
click at [482, 528] on button "button" at bounding box center [451, 517] width 107 height 61
click at [434, 522] on button "button" at bounding box center [451, 517] width 107 height 61
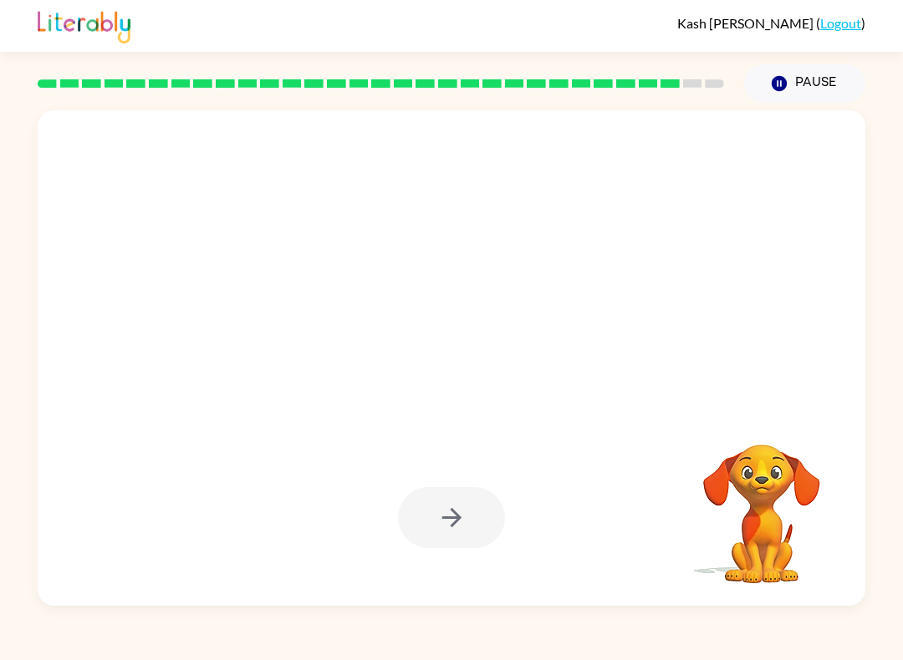
click at [443, 535] on div at bounding box center [451, 517] width 107 height 61
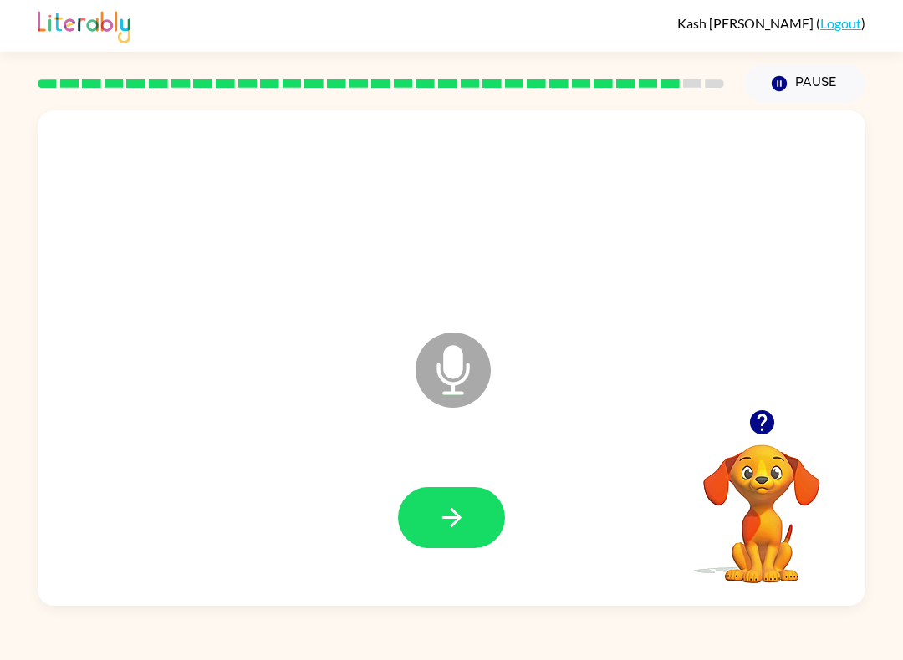
click at [465, 528] on icon "button" at bounding box center [451, 517] width 29 height 29
click at [481, 531] on button "button" at bounding box center [451, 517] width 107 height 61
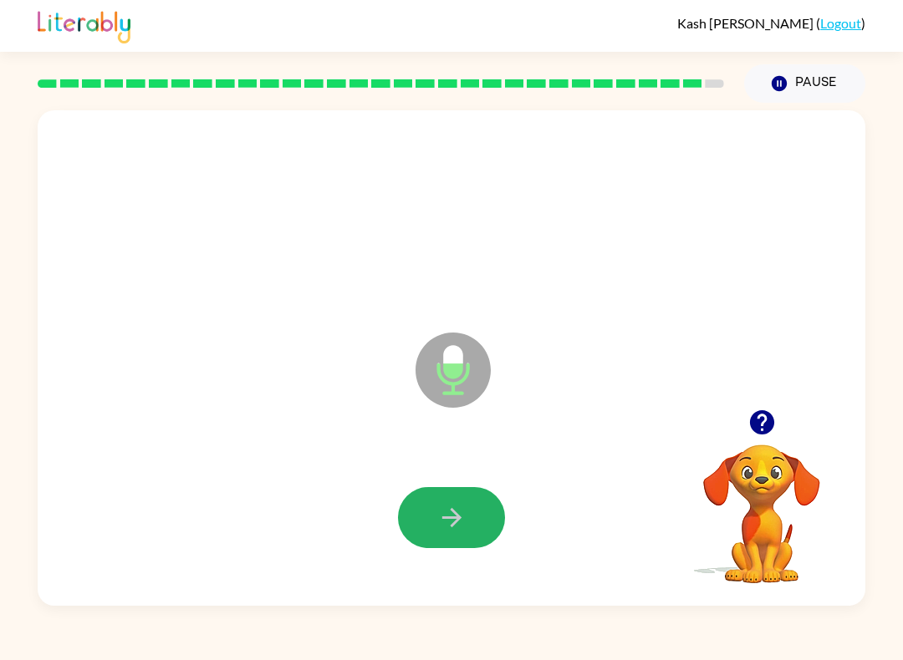
click at [473, 530] on button "button" at bounding box center [451, 517] width 107 height 61
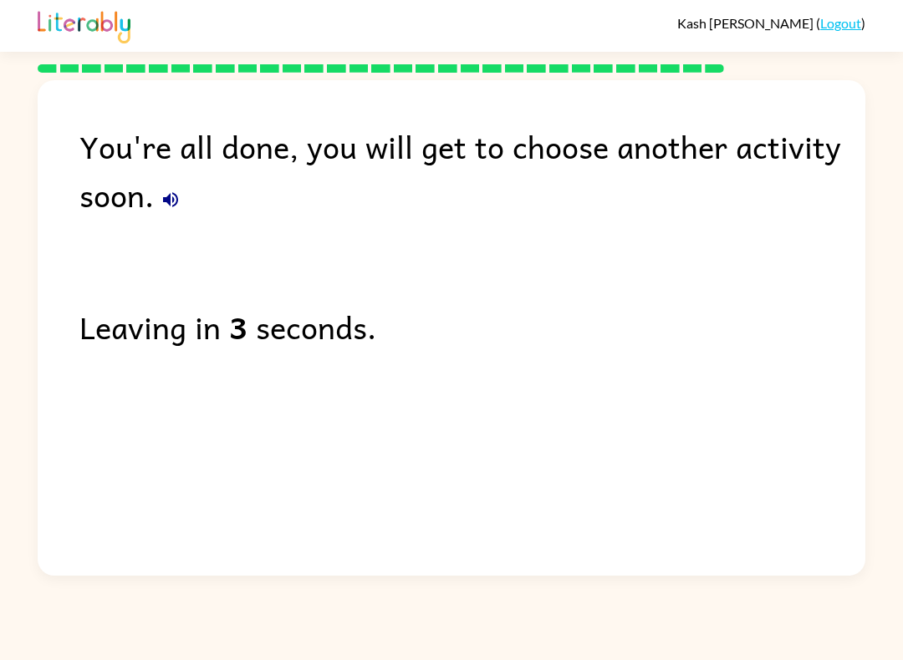
click at [860, 23] on link "Logout" at bounding box center [840, 23] width 41 height 16
